Goal: Task Accomplishment & Management: Manage account settings

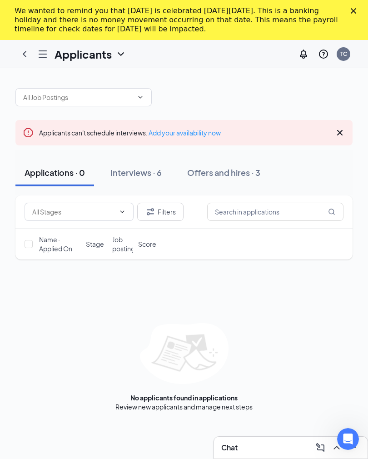
click at [147, 173] on div "Interviews · 6" at bounding box center [135, 172] width 51 height 11
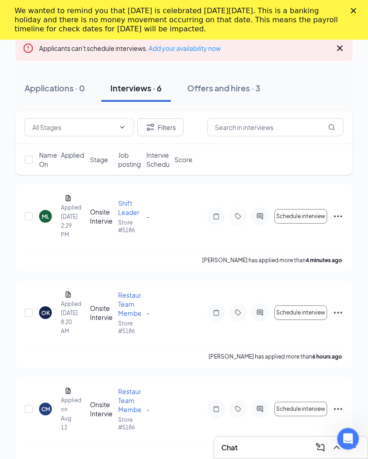
scroll to position [84, 0]
click at [99, 218] on div "Onsite Interview" at bounding box center [101, 216] width 23 height 18
click at [62, 204] on div "Applied [DATE] 2:29 PM" at bounding box center [63, 221] width 5 height 36
click at [76, 187] on div "View resume" at bounding box center [68, 181] width 40 height 15
click at [76, 183] on div "View resume" at bounding box center [68, 181] width 40 height 15
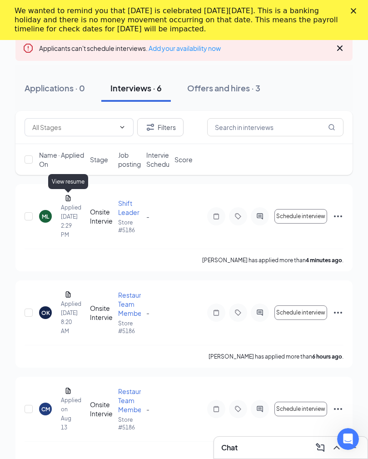
click at [65, 209] on div "Applied [DATE] 2:29 PM" at bounding box center [63, 221] width 5 height 36
click at [51, 218] on div "ML" at bounding box center [45, 216] width 13 height 13
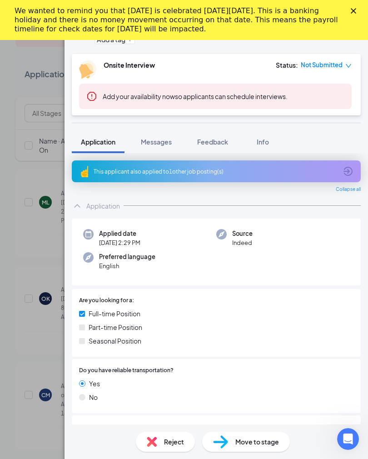
click at [347, 18] on div "We wanted to remind you that [DATE] is celebrated [DATE][DATE]. This is a banki…" at bounding box center [184, 20] width 339 height 33
click at [353, 10] on polygon "Close" at bounding box center [353, 10] width 5 height 5
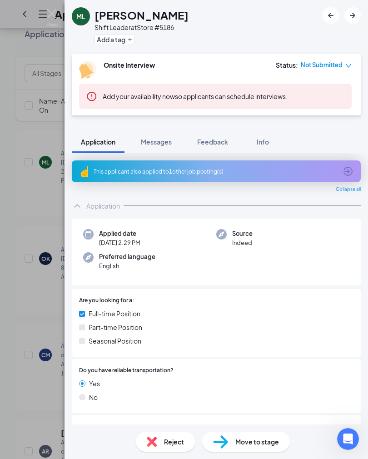
click at [49, 283] on div "ML [PERSON_NAME] Shift Leader at Store #5186 Add a tag Onsite Interview Status …" at bounding box center [184, 229] width 368 height 459
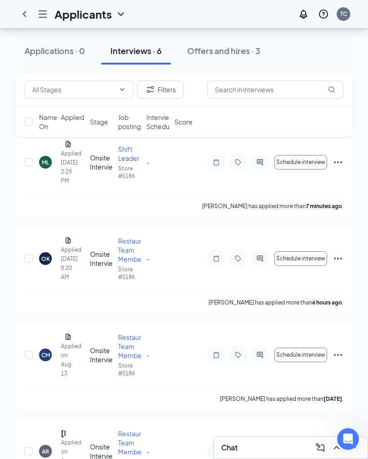
click at [69, 147] on icon "Document" at bounding box center [68, 144] width 5 height 6
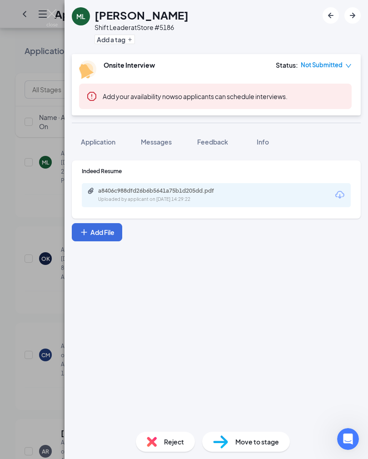
click at [292, 197] on div "a8406c988dfd26b6b5641a75b1d205dd.pdf Uploaded by applicant on [DATE] 14:29:22" at bounding box center [216, 195] width 269 height 24
click at [342, 197] on icon "Download" at bounding box center [339, 194] width 11 height 11
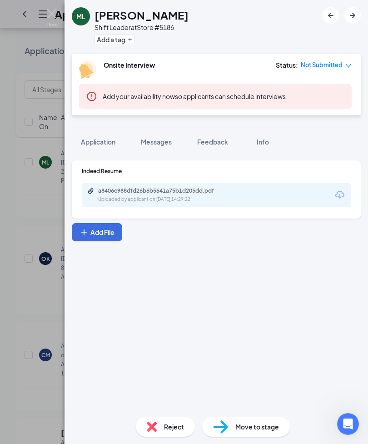
click at [54, 319] on div "ML [PERSON_NAME] Shift Leader at Store #5186 Add a tag Onsite Interview Status …" at bounding box center [184, 222] width 368 height 444
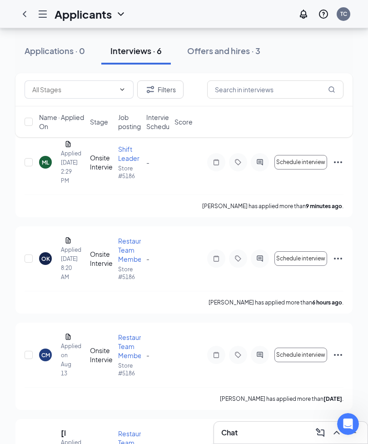
click at [336, 164] on icon "Ellipses" at bounding box center [338, 162] width 11 height 11
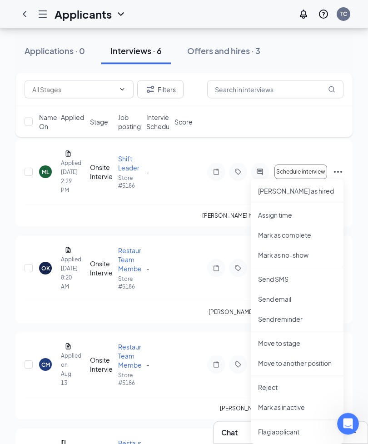
scroll to position [86, 0]
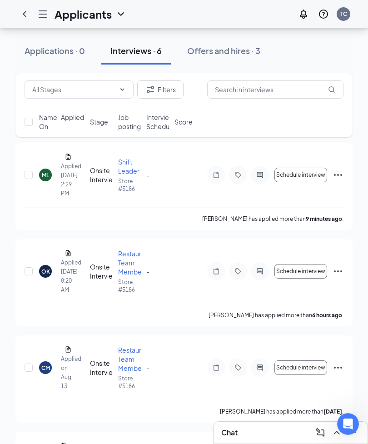
click at [164, 376] on div "CM [PERSON_NAME] Applied on [DATE] Onsite Interview Restaurant Team Member Stor…" at bounding box center [184, 371] width 319 height 55
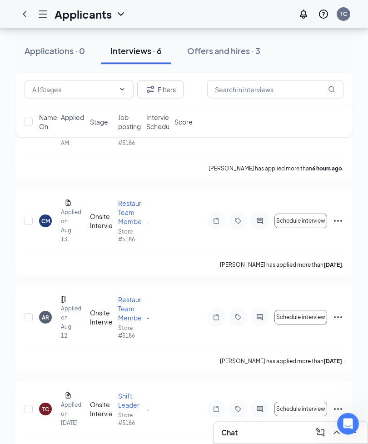
scroll to position [335, 0]
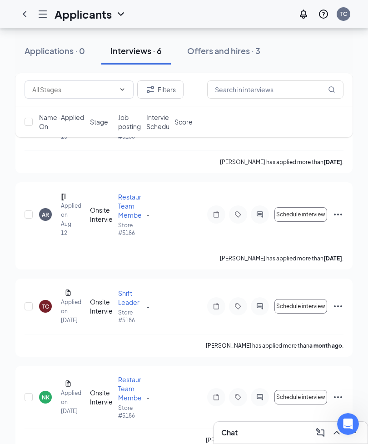
click at [47, 310] on div "TC" at bounding box center [45, 307] width 7 height 8
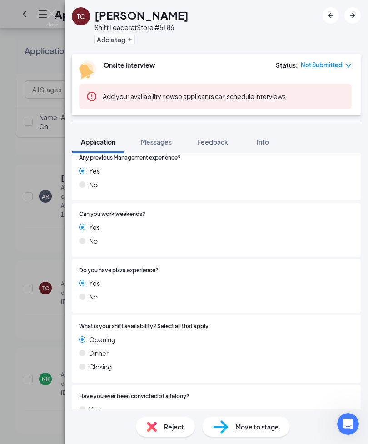
scroll to position [306, 0]
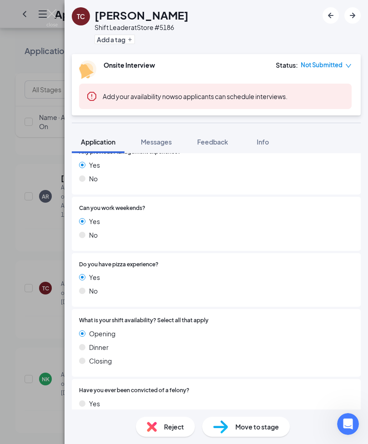
click at [52, 332] on div "TC [PERSON_NAME] Shift Leader at Store #5186 Add a tag Onsite Interview Status …" at bounding box center [184, 222] width 368 height 444
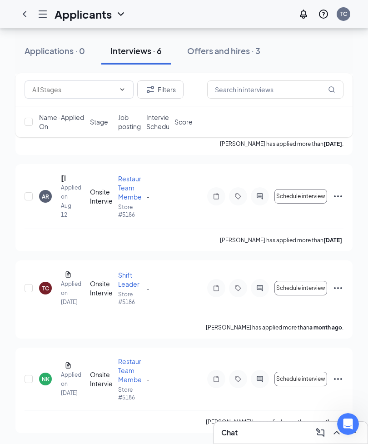
click at [42, 293] on div "TC [PERSON_NAME] Applied on [DATE]" at bounding box center [61, 287] width 45 height 37
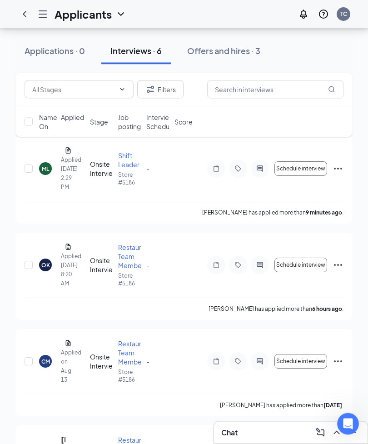
scroll to position [92, 0]
click at [66, 252] on div "OK [PERSON_NAME] Applied [DATE] 8:20 AM" at bounding box center [61, 265] width 45 height 46
click at [73, 236] on div "View resume" at bounding box center [68, 230] width 40 height 15
click at [45, 270] on div "OK" at bounding box center [45, 264] width 13 height 13
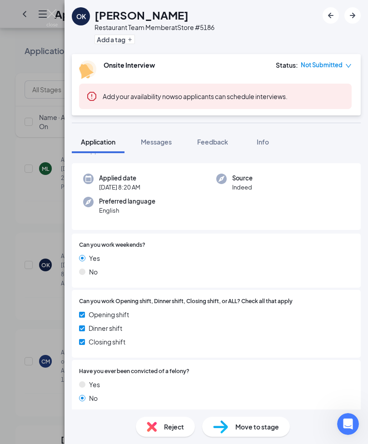
scroll to position [34, 0]
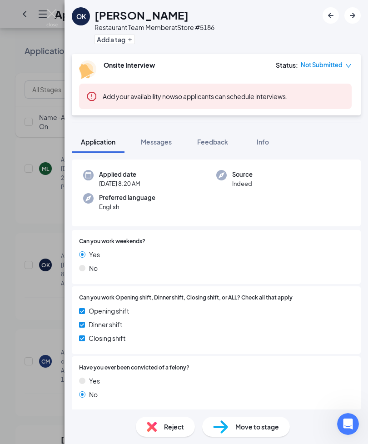
click at [55, 316] on div "OK [PERSON_NAME] Restaurant Team Member at Store #5186 Add a tag Onsite Intervi…" at bounding box center [184, 222] width 368 height 444
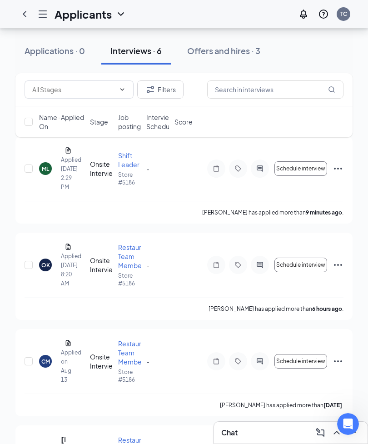
click at [259, 171] on icon "ActiveChat" at bounding box center [259, 168] width 11 height 7
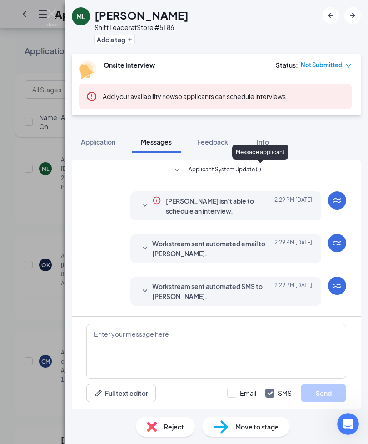
scroll to position [29, 0]
click at [147, 286] on icon "SmallChevronDown" at bounding box center [144, 291] width 11 height 11
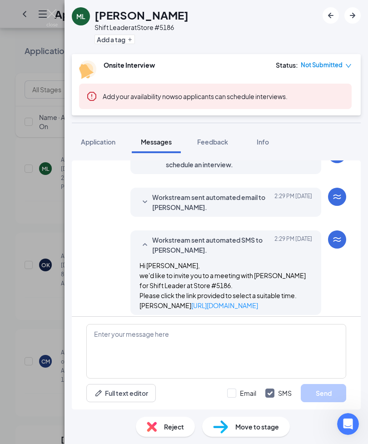
scroll to position [66, 0]
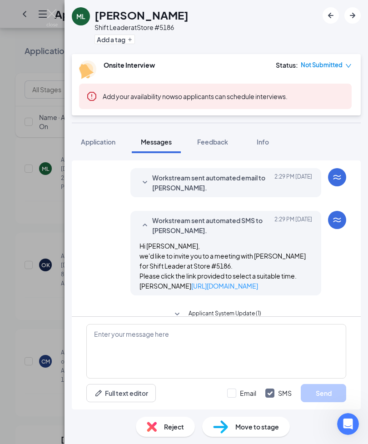
click at [54, 314] on div "ML [PERSON_NAME] Shift Leader at Store #5186 Add a tag Onsite Interview Status …" at bounding box center [184, 222] width 368 height 444
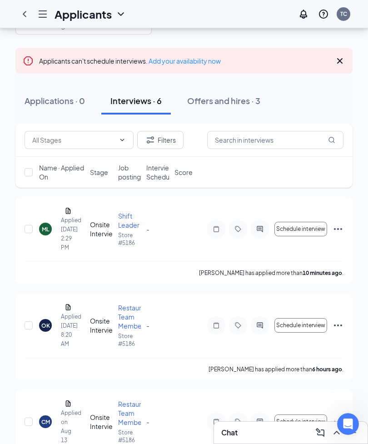
scroll to position [22, 0]
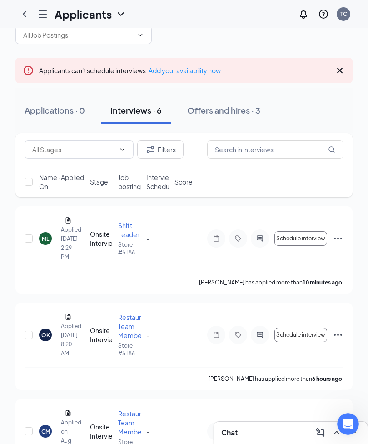
click at [64, 228] on div "Applied [DATE] 2:29 PM" at bounding box center [63, 243] width 5 height 36
click at [44, 244] on div "ML" at bounding box center [45, 238] width 13 height 13
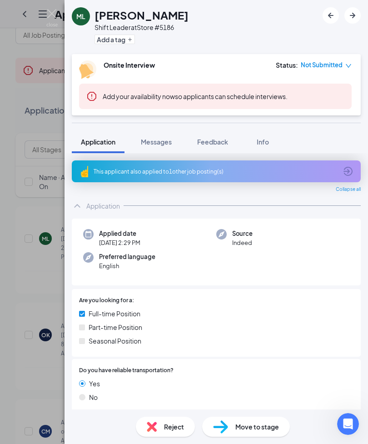
click at [339, 168] on div "This applicant also applied to 1 other job posting(s)" at bounding box center [216, 171] width 289 height 22
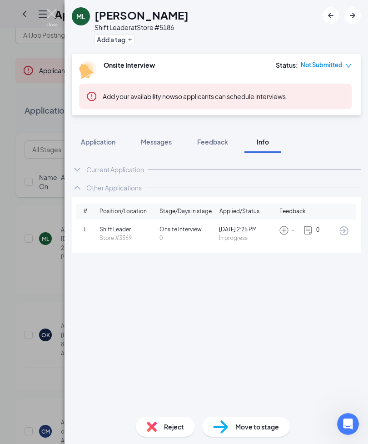
click at [48, 17] on img at bounding box center [51, 18] width 11 height 18
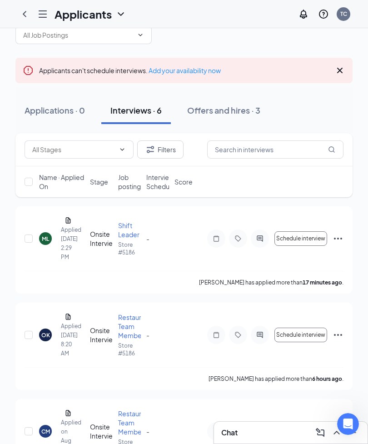
click at [65, 229] on div "Applied [DATE] 2:29 PM" at bounding box center [63, 243] width 5 height 36
click at [49, 233] on div "ML" at bounding box center [45, 238] width 13 height 13
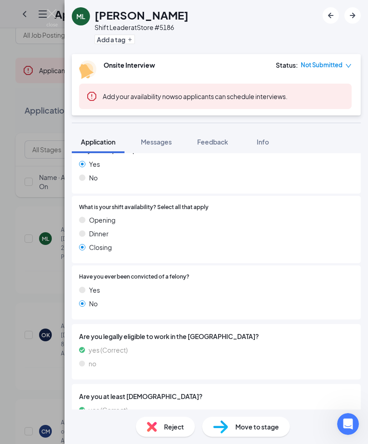
scroll to position [388, 0]
click at [44, 312] on div "ML [PERSON_NAME] Shift Leader at Store #5186 Add a tag Onsite Interview Status …" at bounding box center [184, 222] width 368 height 444
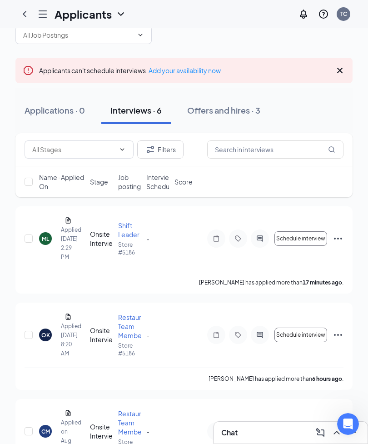
click at [61, 226] on div "Applied [DATE] 2:29 PM" at bounding box center [63, 243] width 5 height 36
click at [68, 222] on icon "Document" at bounding box center [68, 220] width 5 height 6
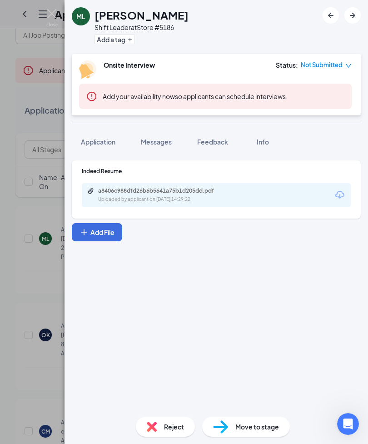
click at [341, 197] on icon "Download" at bounding box center [339, 195] width 9 height 8
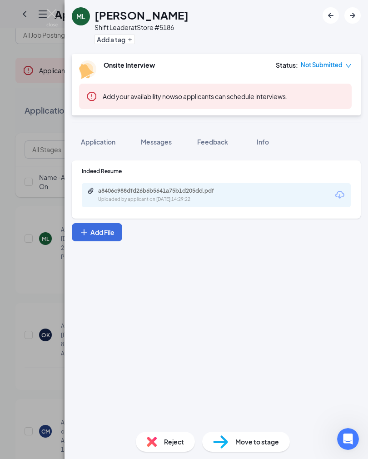
click at [44, 229] on div "ML [PERSON_NAME] Shift Leader at Store #5186 Add a tag Onsite Interview Status …" at bounding box center [184, 229] width 368 height 459
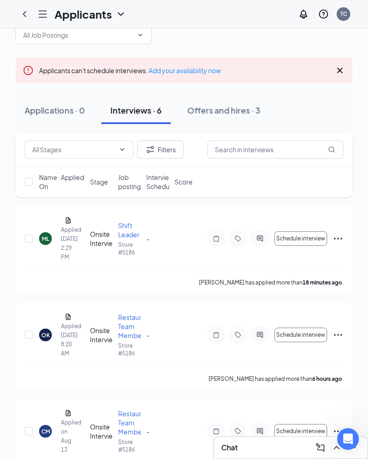
click at [44, 240] on div "ML" at bounding box center [45, 239] width 7 height 8
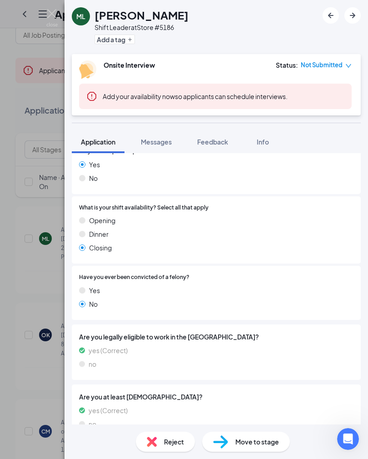
scroll to position [388, 0]
click at [49, 273] on div "ML [PERSON_NAME] Shift Leader at Store #5186 Add a tag Onsite Interview Status …" at bounding box center [184, 229] width 368 height 459
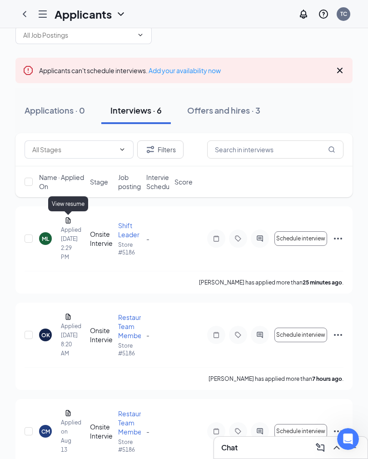
click at [71, 223] on icon "Document" at bounding box center [68, 220] width 7 height 7
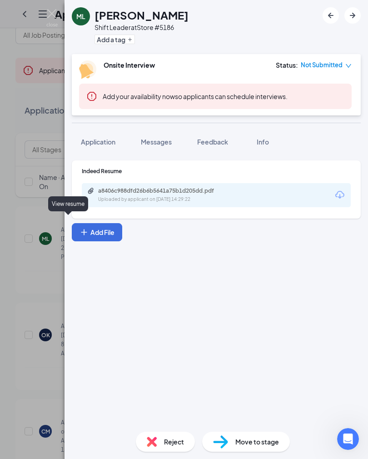
click at [31, 329] on div "ML [PERSON_NAME] Shift Leader at Store #5186 Add a tag Onsite Interview Status …" at bounding box center [184, 229] width 368 height 459
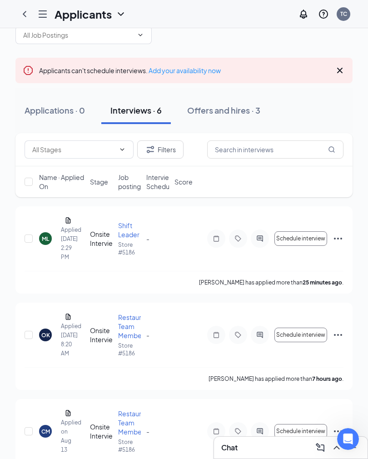
click at [47, 244] on div "ML" at bounding box center [45, 238] width 13 height 13
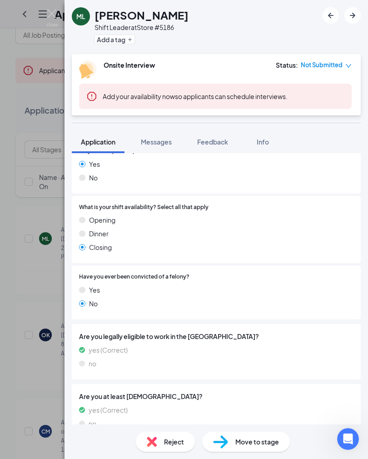
scroll to position [388, 0]
